Goal: Task Accomplishment & Management: Manage account settings

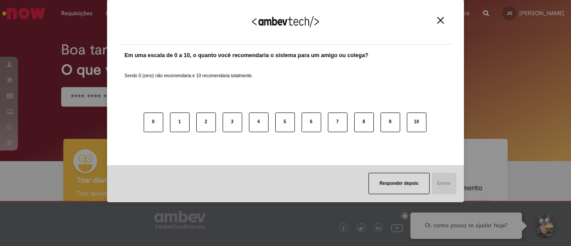
click at [440, 22] on img "Close" at bounding box center [440, 20] width 7 height 7
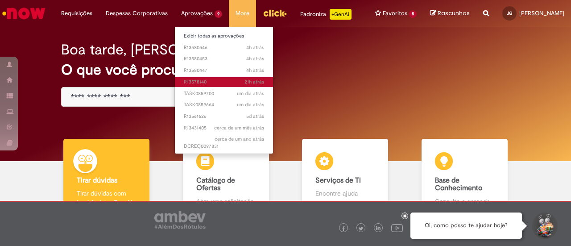
click at [203, 80] on span "21h atrás 21 horas atrás R13578140" at bounding box center [224, 81] width 80 height 7
click at [211, 85] on span "21h atrás 21 horas atrás R13578140" at bounding box center [224, 81] width 80 height 7
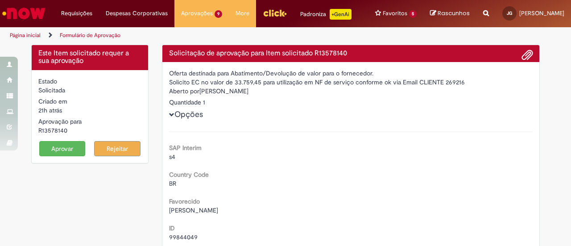
click at [398, 145] on div "SAP Interim s4" at bounding box center [351, 151] width 364 height 20
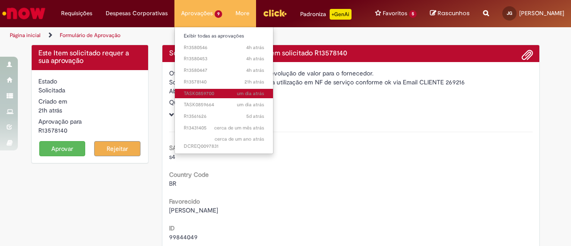
click at [206, 89] on link "um dia atrás um dia atrás TASK0859700" at bounding box center [224, 94] width 98 height 10
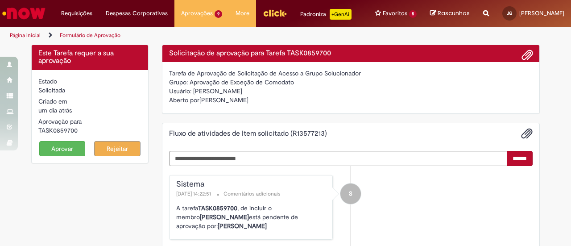
click at [54, 148] on button "Aprovar" at bounding box center [62, 148] width 46 height 15
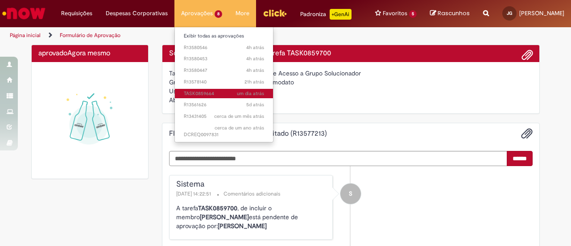
click at [191, 90] on span "um dia atrás um dia atrás TASK0859664" at bounding box center [224, 93] width 80 height 7
click at [219, 93] on span "um dia atrás um dia atrás TASK0859664" at bounding box center [224, 93] width 80 height 7
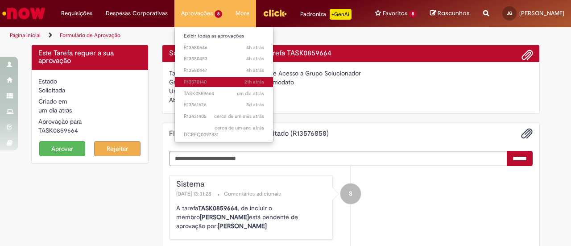
click at [198, 85] on link "21h atrás 21 horas atrás R13578140" at bounding box center [224, 82] width 98 height 10
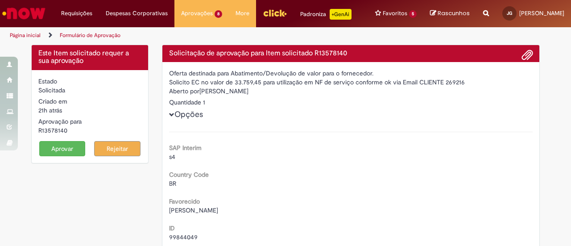
click at [276, 9] on img "Menu Cabeçalho" at bounding box center [275, 12] width 24 height 13
